Goal: Task Accomplishment & Management: Complete application form

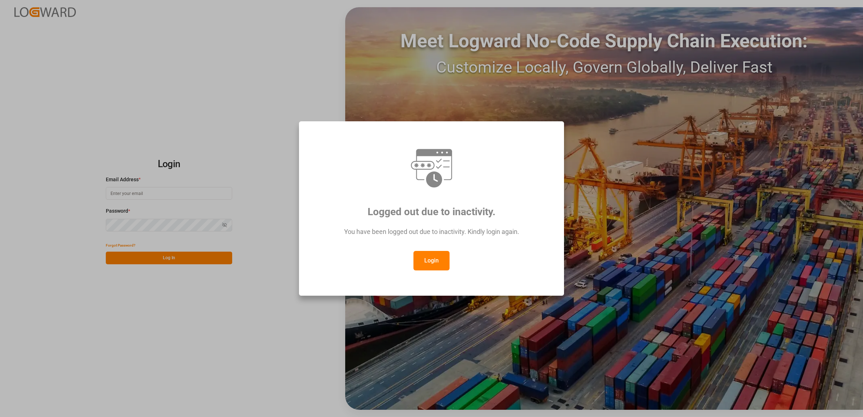
click at [430, 265] on button "Login" at bounding box center [431, 260] width 36 height 19
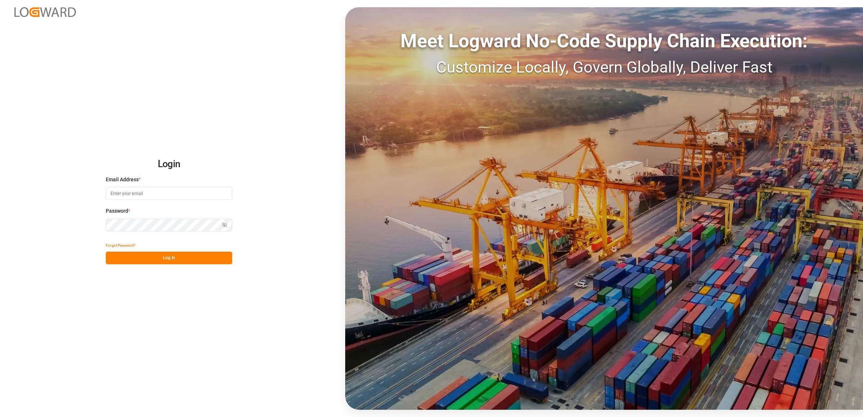
click at [147, 198] on input at bounding box center [169, 193] width 126 height 13
type input "[PERSON_NAME][EMAIL_ADDRESS][DOMAIN_NAME]"
click at [143, 257] on button "Log In" at bounding box center [169, 258] width 126 height 13
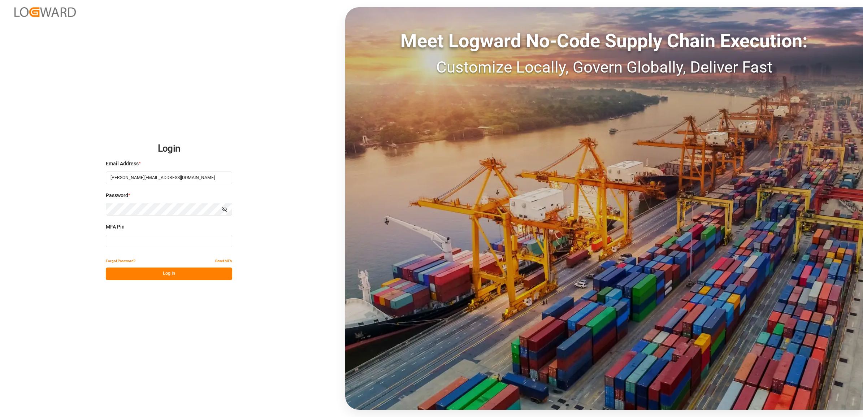
click at [125, 240] on input at bounding box center [169, 241] width 126 height 13
type input "039705"
click at [138, 277] on button "Log In" at bounding box center [169, 273] width 126 height 13
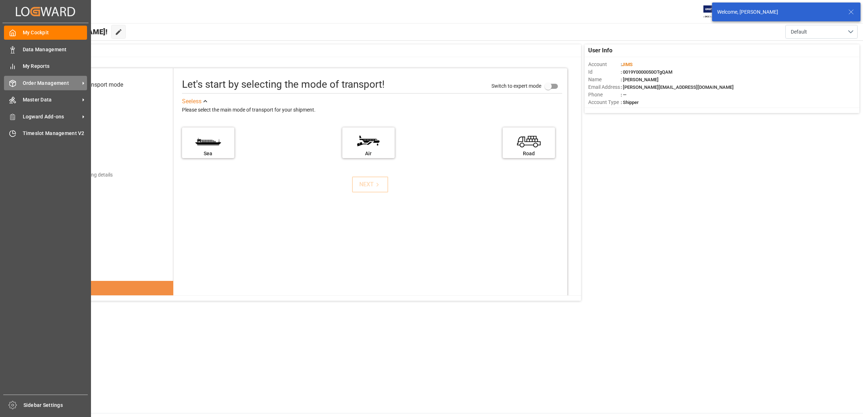
click at [45, 83] on span "Order Management" at bounding box center [51, 83] width 57 height 8
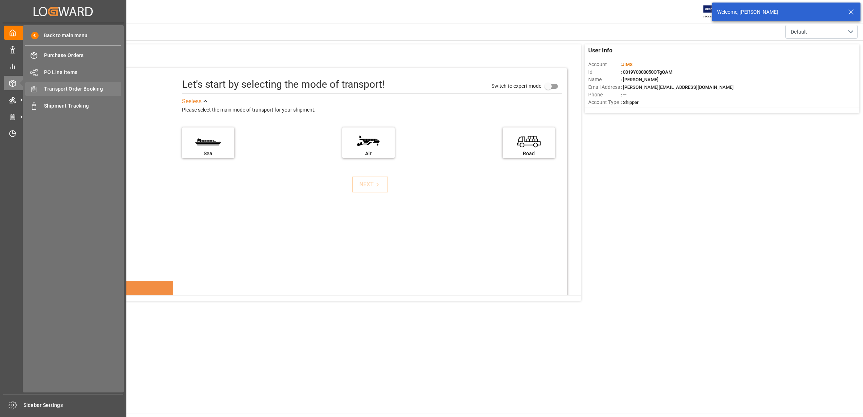
click at [56, 88] on span "Transport Order Booking" at bounding box center [83, 89] width 78 height 8
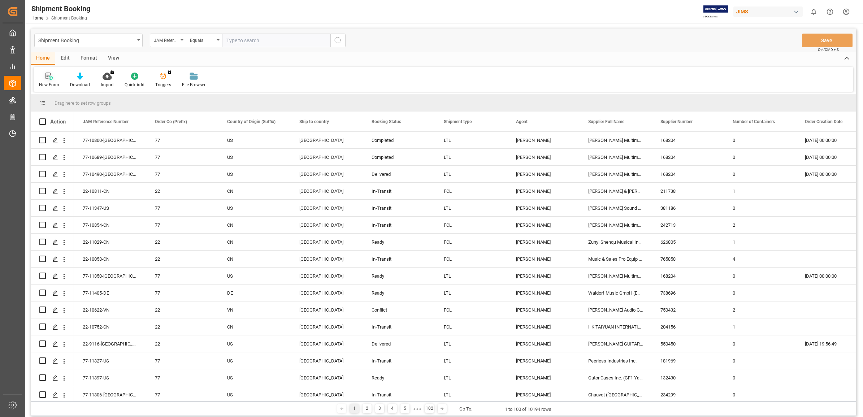
click at [49, 78] on icon at bounding box center [48, 76] width 7 height 7
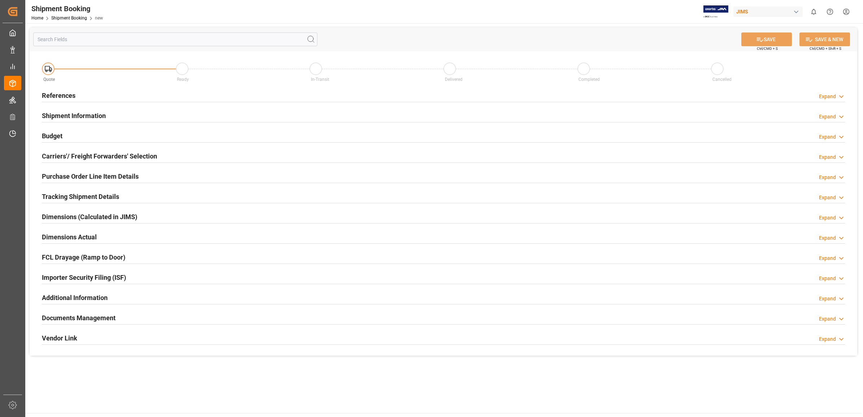
click at [60, 95] on h2 "References" at bounding box center [59, 96] width 34 height 10
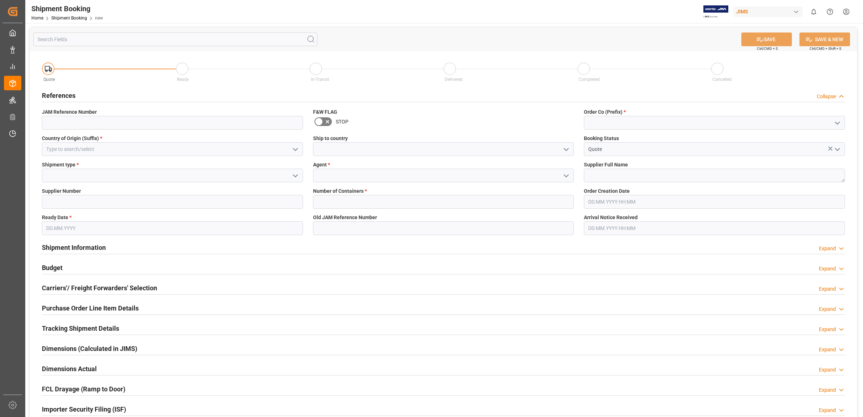
click at [566, 147] on icon "open menu" at bounding box center [566, 149] width 9 height 9
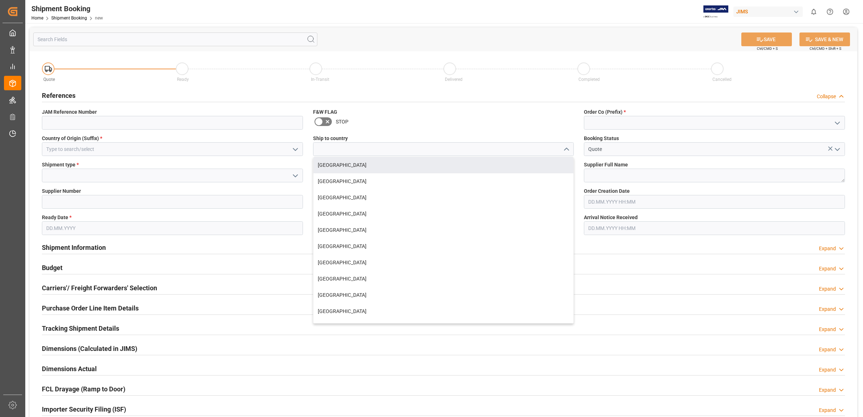
click at [346, 165] on div "[GEOGRAPHIC_DATA]" at bounding box center [443, 165] width 260 height 16
type input "[GEOGRAPHIC_DATA]"
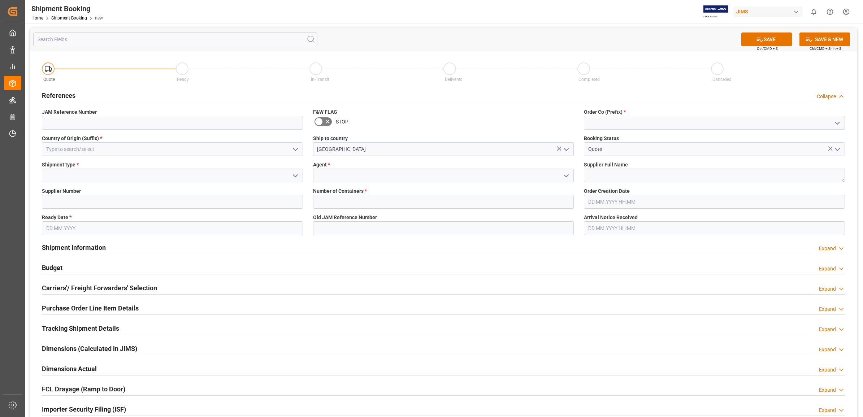
click at [565, 174] on icon "open menu" at bounding box center [566, 175] width 9 height 9
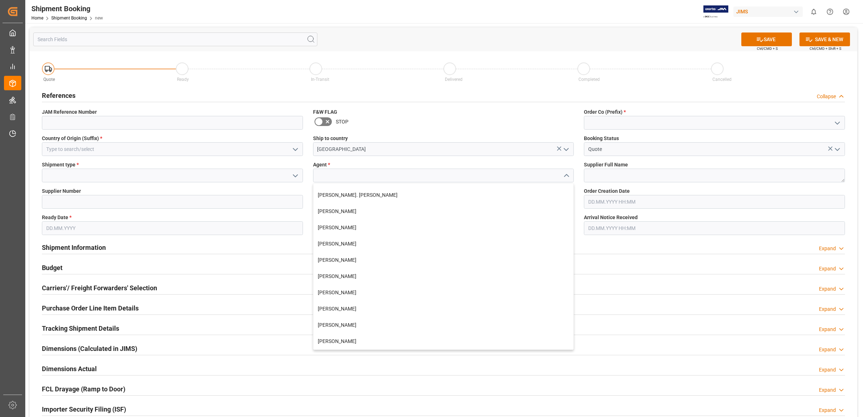
scroll to position [271, 0]
click at [357, 295] on div "[PERSON_NAME]" at bounding box center [443, 294] width 260 height 16
type input "[PERSON_NAME]"
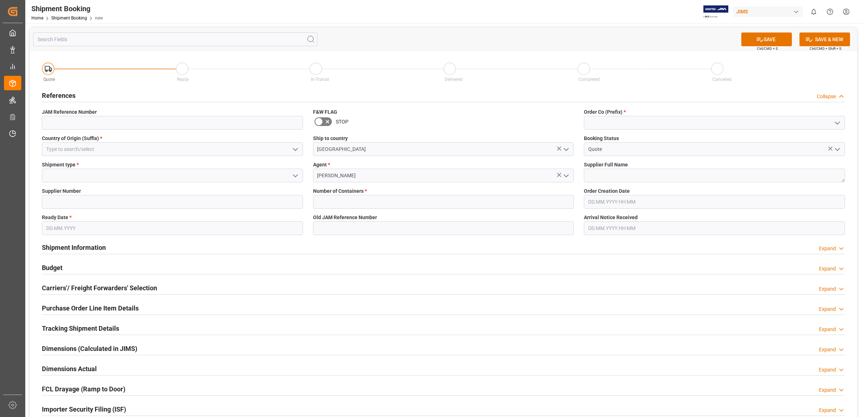
click at [836, 123] on polyline "open menu" at bounding box center [837, 123] width 4 height 2
click at [592, 154] on div "77" at bounding box center [714, 155] width 260 height 16
type input "77"
click at [600, 175] on textarea at bounding box center [714, 176] width 261 height 14
type textarea "HK Audio"
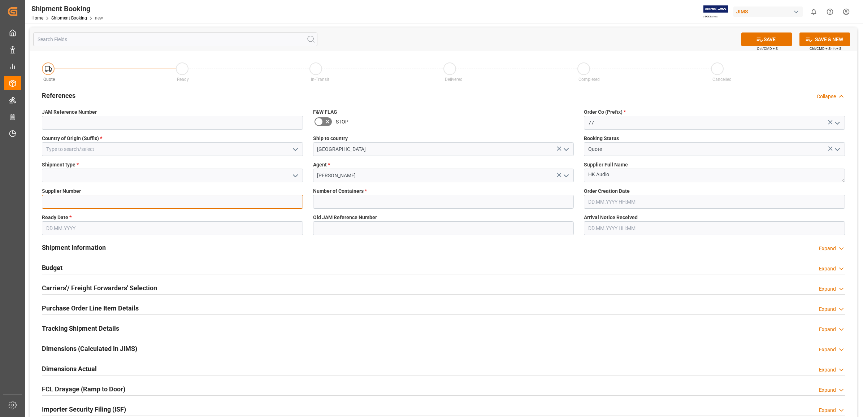
click at [91, 196] on input at bounding box center [172, 202] width 261 height 14
drag, startPoint x: 65, startPoint y: 200, endPoint x: 90, endPoint y: 200, distance: 25.3
click at [65, 200] on input at bounding box center [172, 202] width 261 height 14
paste input "765983"
type input "765983"
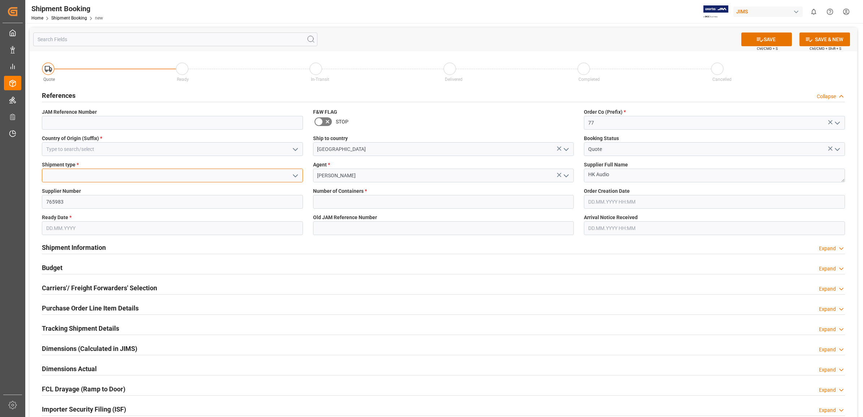
click at [151, 181] on input at bounding box center [172, 176] width 261 height 14
click at [293, 173] on icon "open menu" at bounding box center [295, 175] width 9 height 9
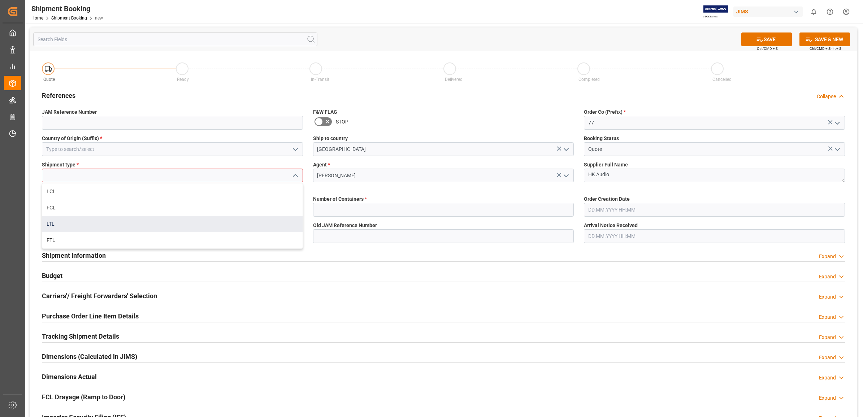
click at [52, 222] on div "LTL" at bounding box center [172, 224] width 260 height 16
type input "LTL"
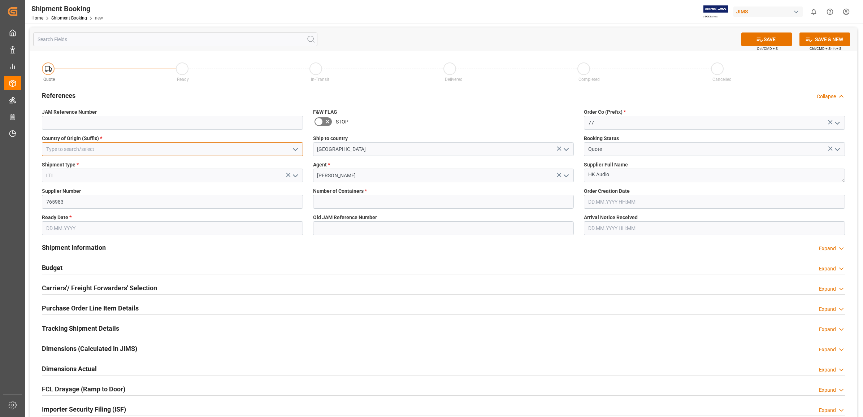
click at [161, 144] on input at bounding box center [172, 149] width 261 height 14
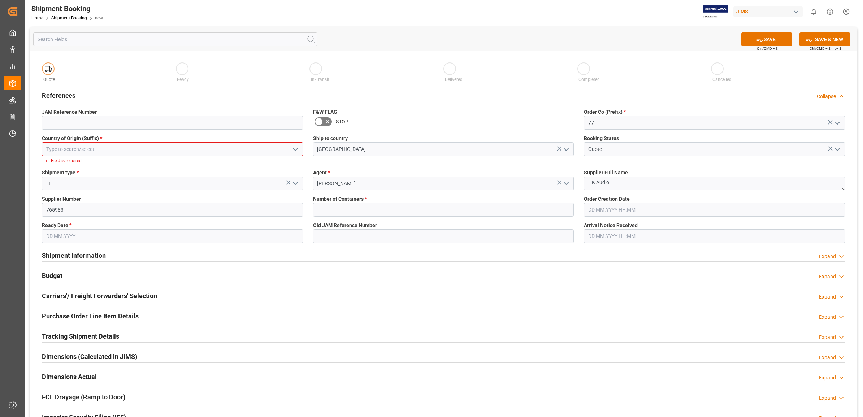
click at [293, 148] on polyline "open menu" at bounding box center [295, 149] width 4 height 2
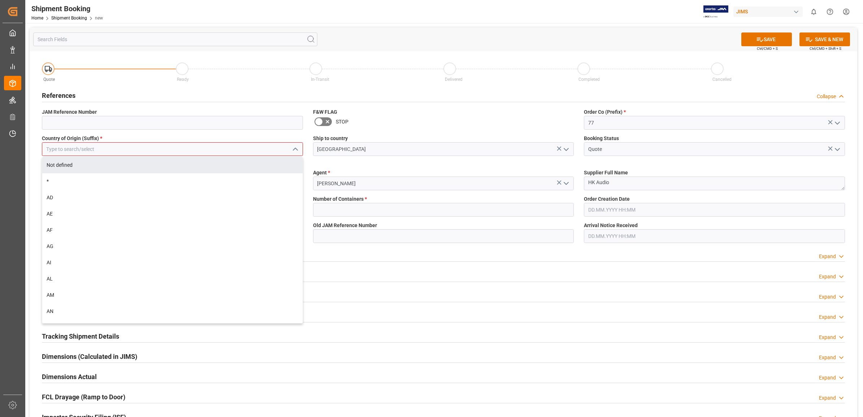
click at [78, 151] on input at bounding box center [172, 149] width 261 height 14
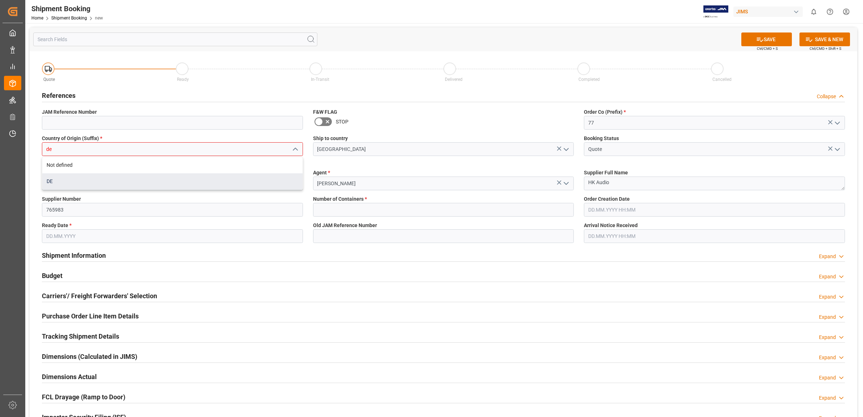
click at [69, 178] on div "DE" at bounding box center [172, 181] width 260 height 16
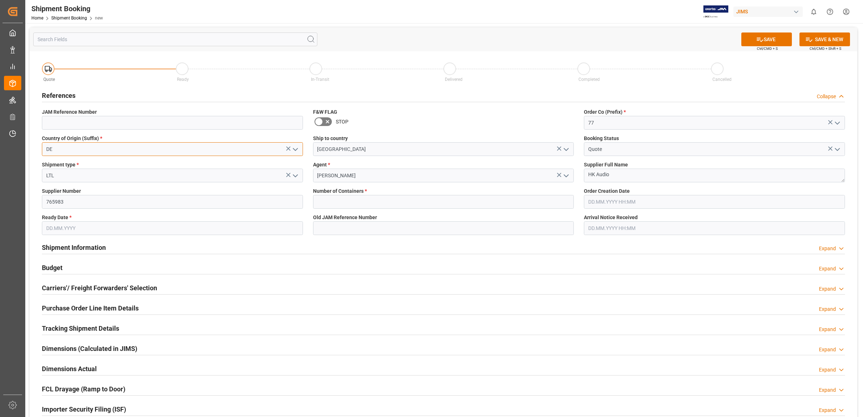
type input "DE"
click at [137, 224] on input "text" at bounding box center [172, 228] width 261 height 14
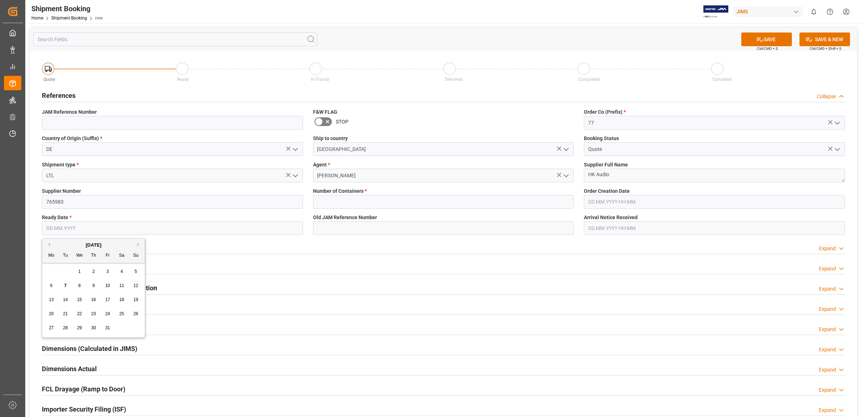
type input "[DATE]"
type input "0"
click at [464, 205] on input "0" at bounding box center [443, 202] width 261 height 14
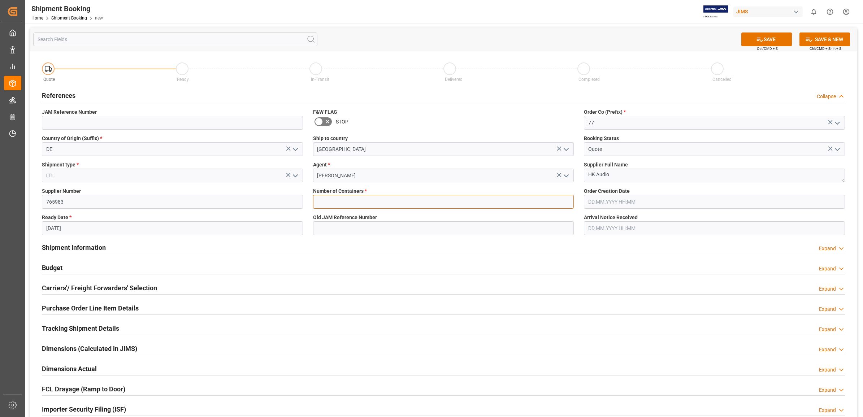
type input "0"
click at [470, 241] on div "Shipment Information Expand" at bounding box center [443, 247] width 803 height 14
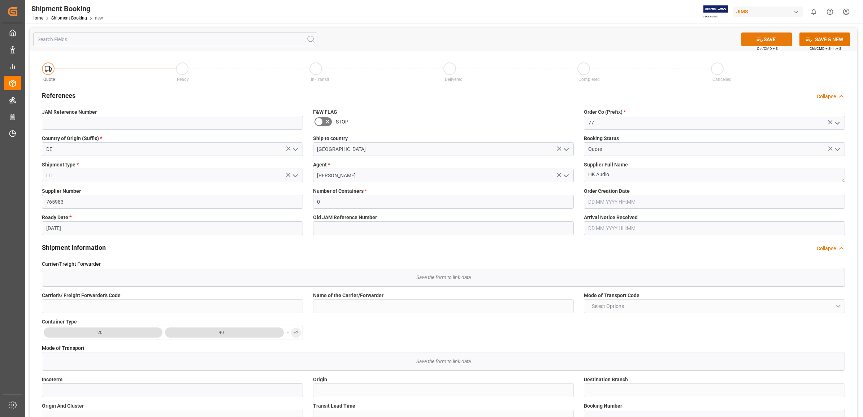
click at [762, 39] on button "SAVE" at bounding box center [766, 39] width 51 height 14
